Goal: Navigation & Orientation: Find specific page/section

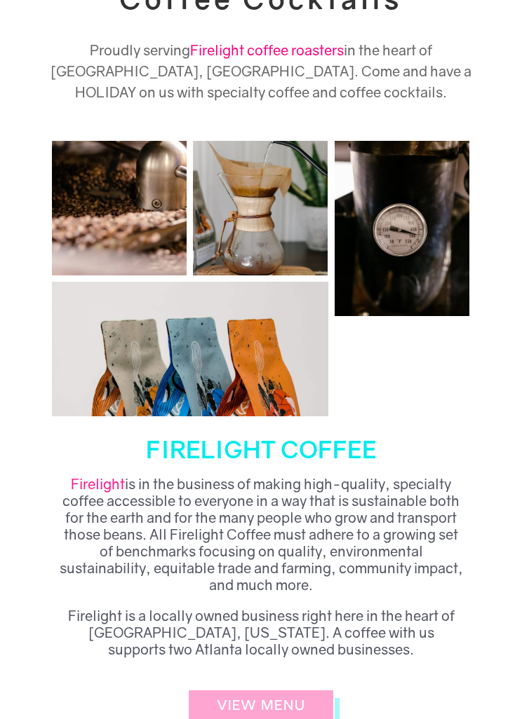
click at [289, 707] on link "VIEW MENU" at bounding box center [260, 706] width 147 height 35
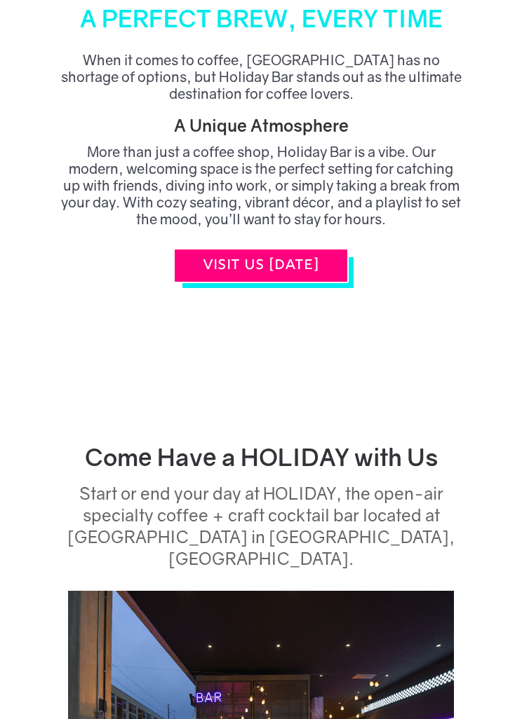
scroll to position [1533, 0]
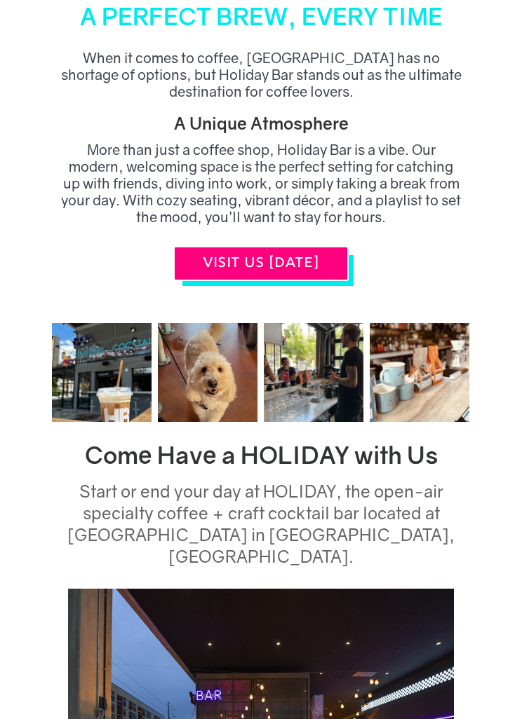
click at [331, 246] on link "VISIT US [DATE]" at bounding box center [260, 263] width 175 height 35
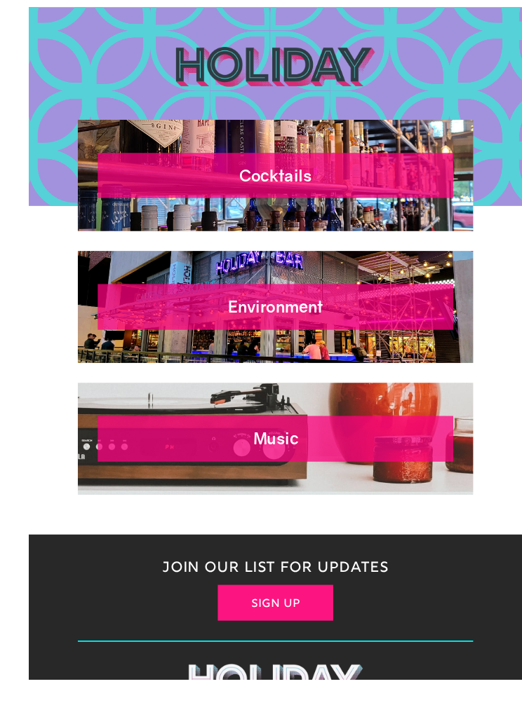
scroll to position [4839, 0]
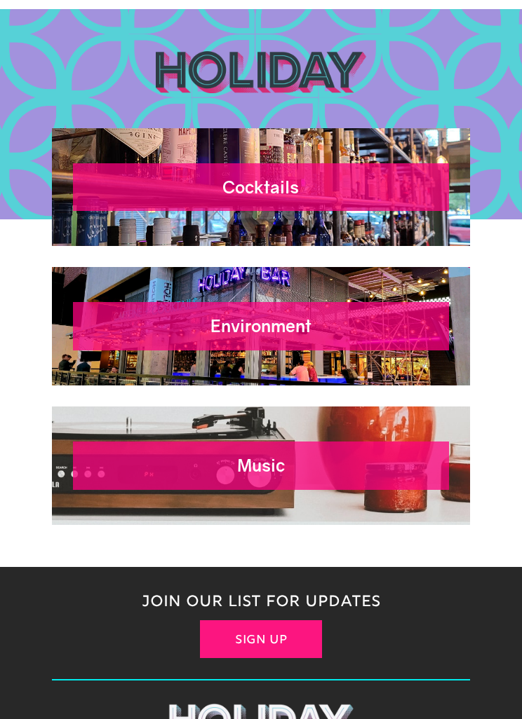
click at [379, 316] on h2 "Environment" at bounding box center [261, 329] width 334 height 27
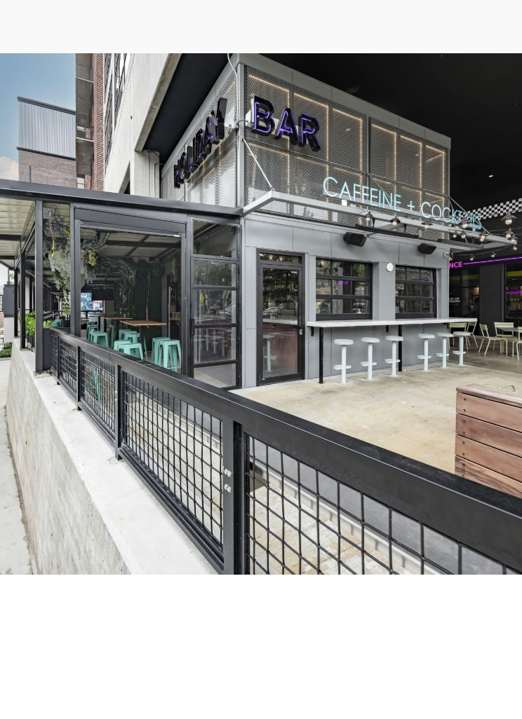
scroll to position [559, 0]
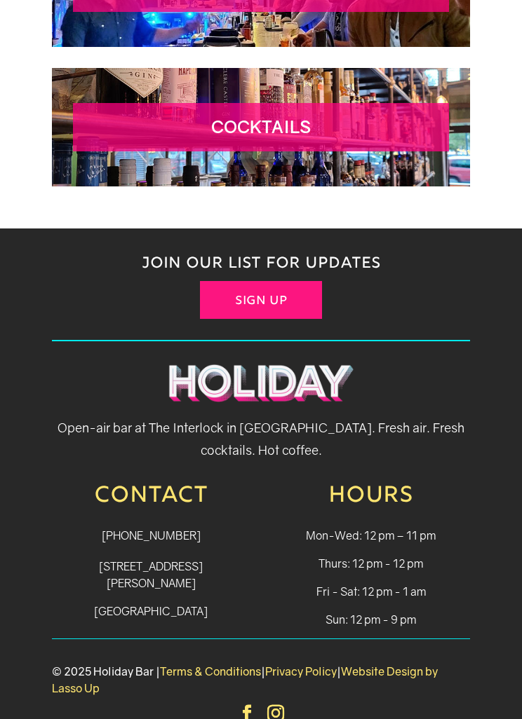
scroll to position [2344, 0]
